Goal: Task Accomplishment & Management: Use online tool/utility

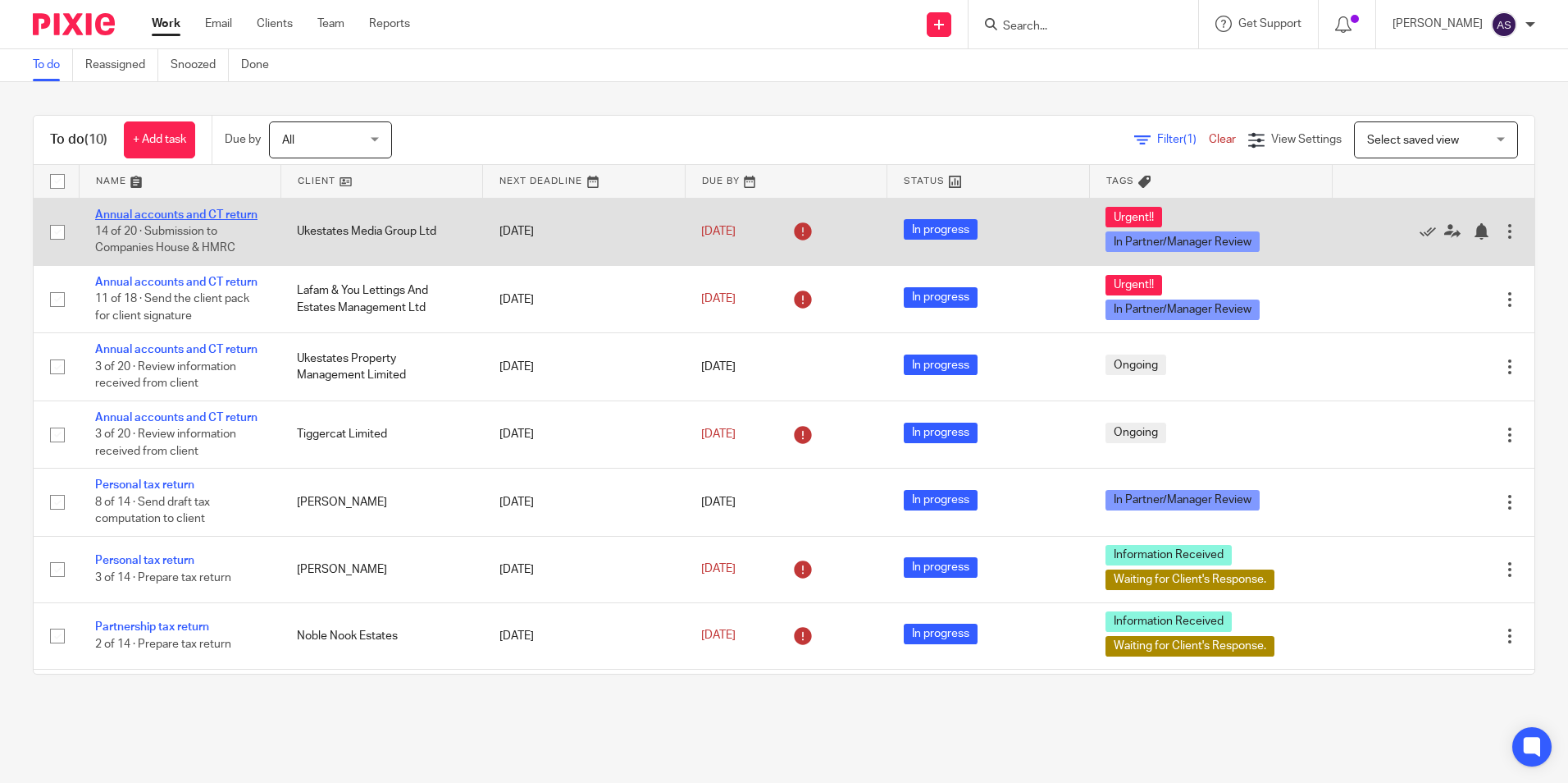
click at [208, 210] on link "Annual accounts and CT return" at bounding box center [177, 215] width 163 height 12
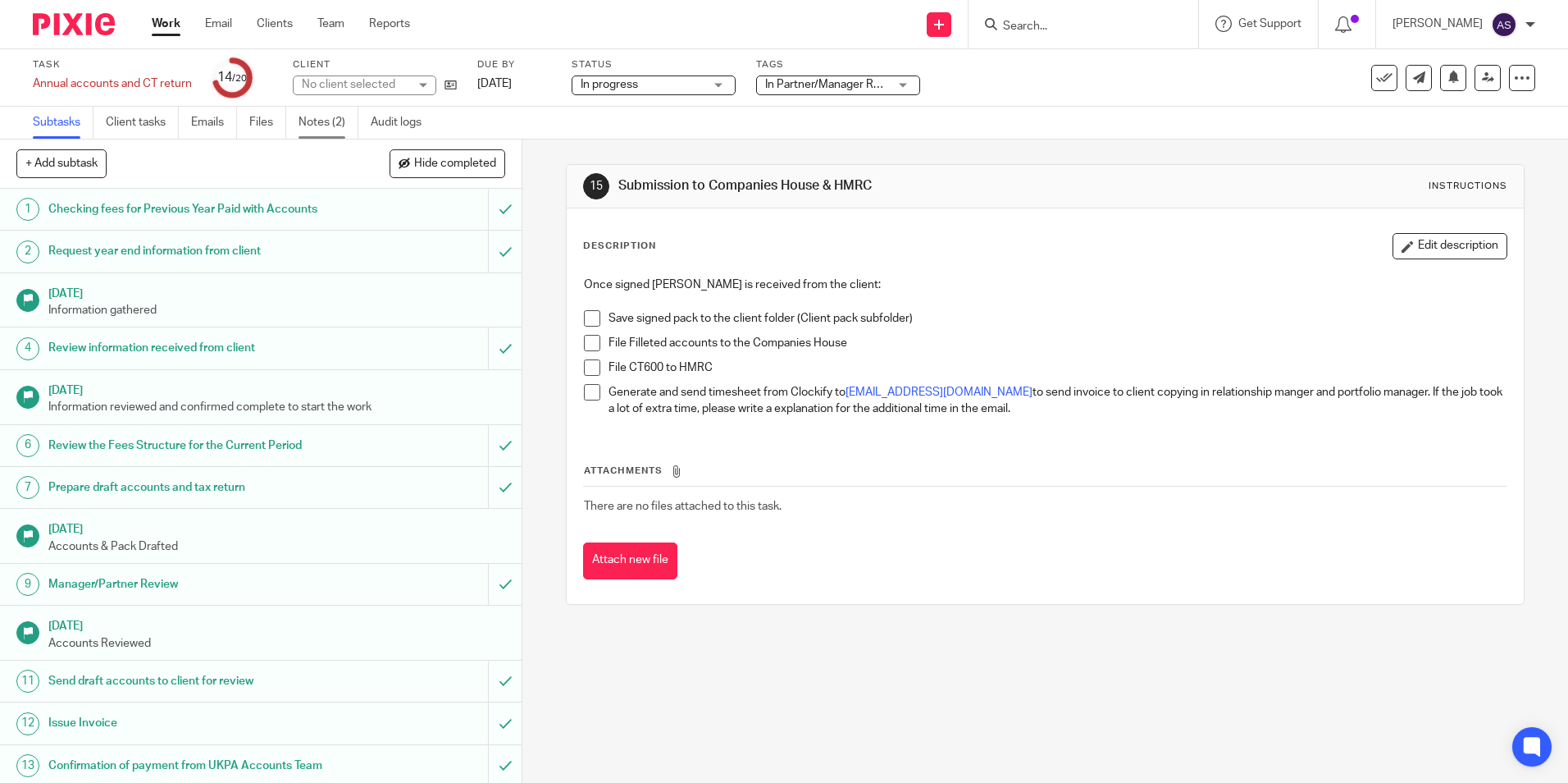
click at [315, 122] on link "Notes (2)" at bounding box center [328, 122] width 60 height 32
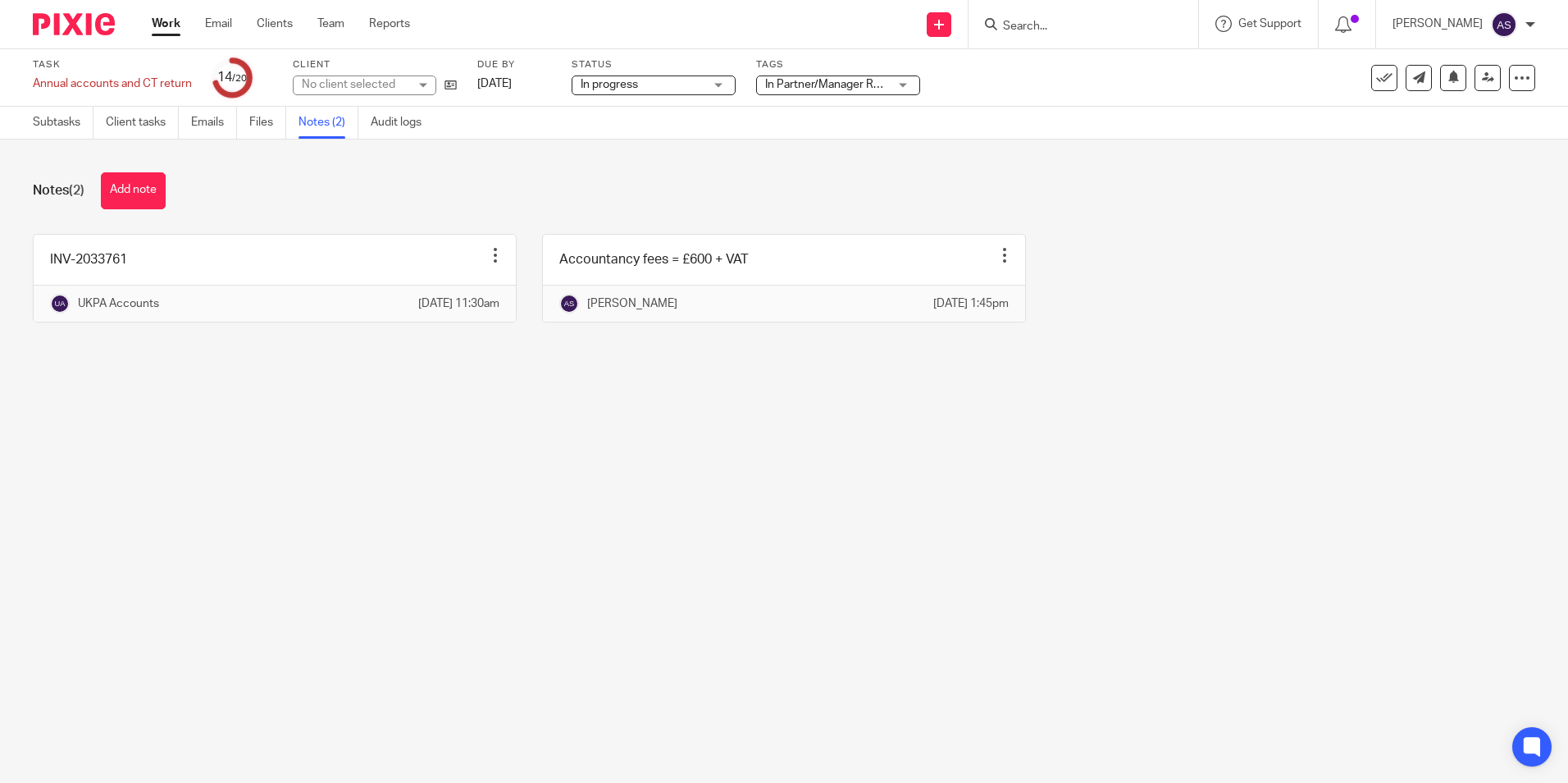
click at [363, 445] on main "Task Annual accounts and CT return Save Annual accounts and CT return 14 /20 Cl…" at bounding box center [784, 391] width 1568 height 783
